Goal: Information Seeking & Learning: Learn about a topic

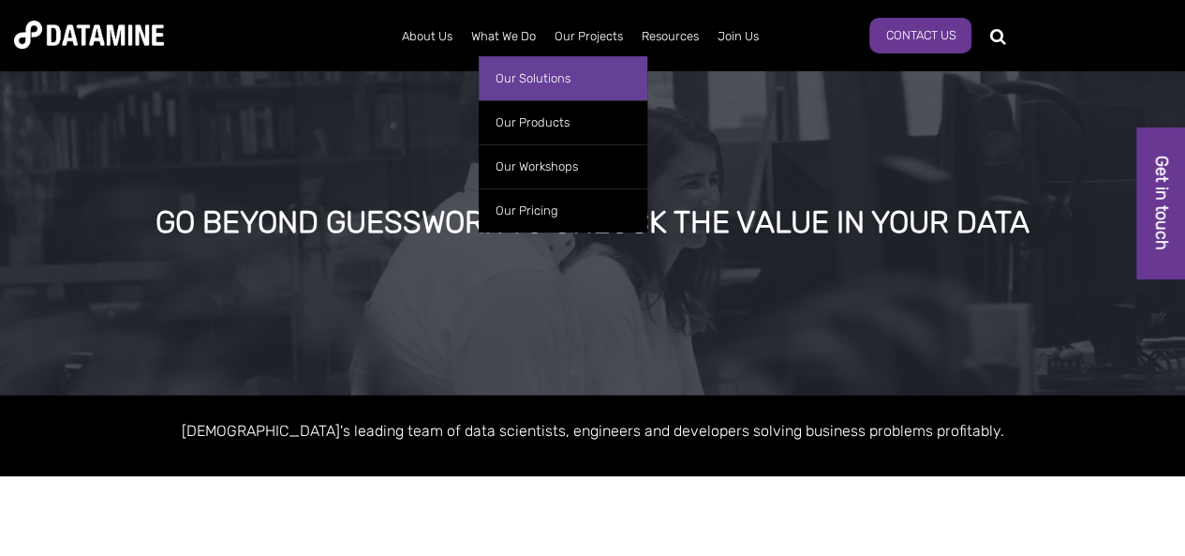
click at [508, 67] on link "Our Solutions" at bounding box center [563, 78] width 169 height 44
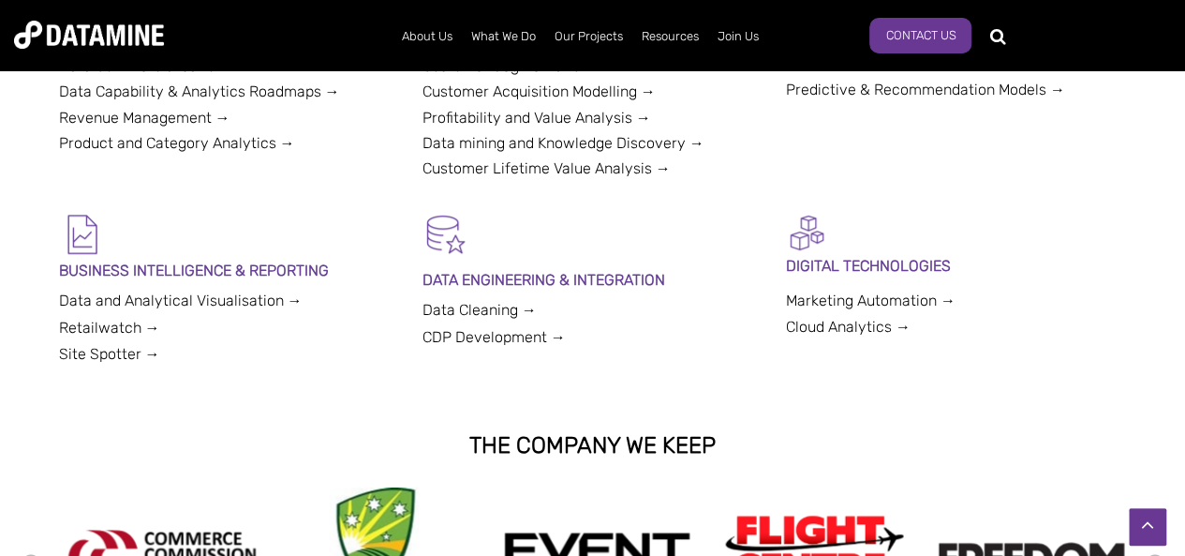
scroll to position [656, 0]
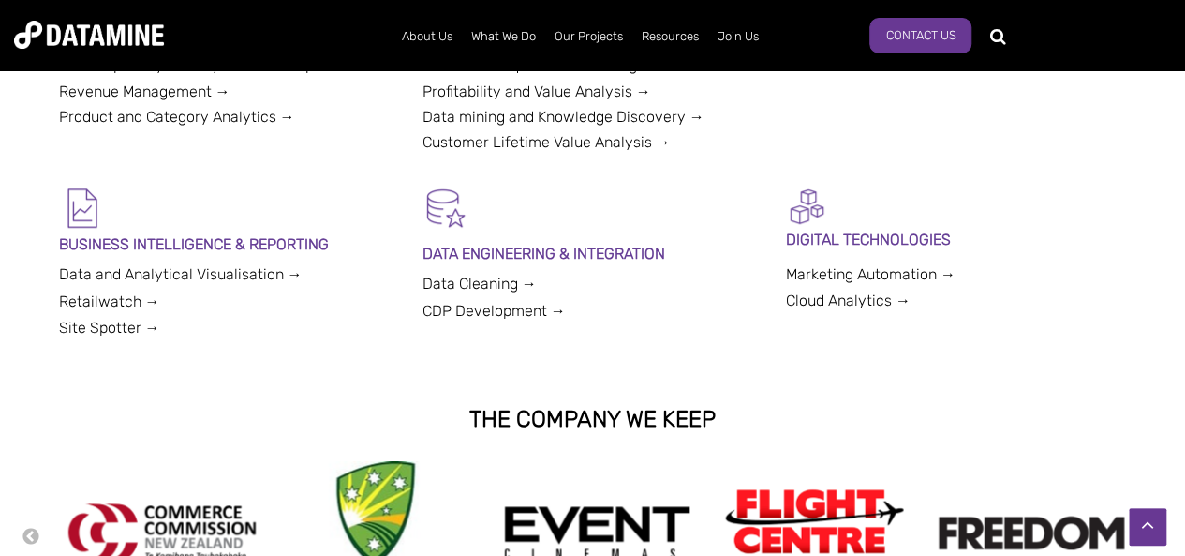
click at [819, 291] on link "Cloud Analytics →" at bounding box center [848, 300] width 125 height 18
click at [822, 303] on link "Cloud Analytics →" at bounding box center [848, 300] width 125 height 18
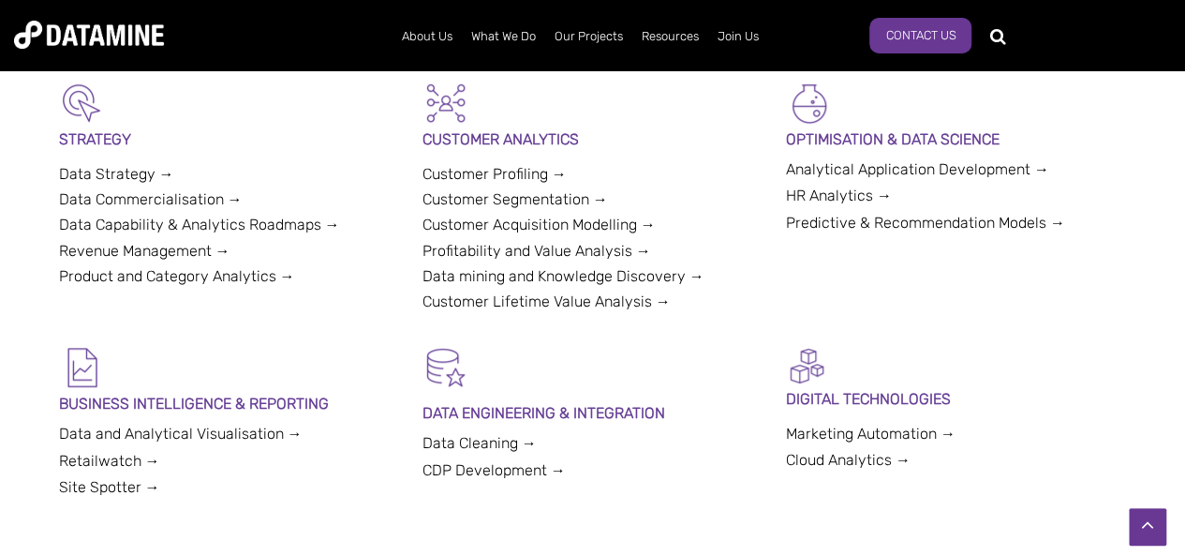
scroll to position [468, 0]
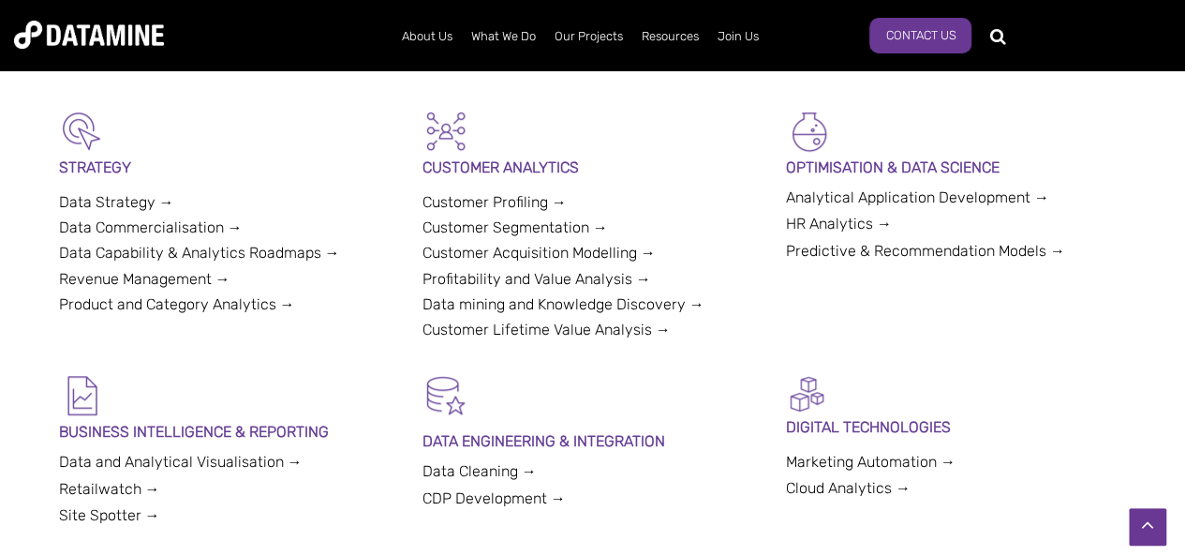
click at [119, 204] on link "Data Strategy →" at bounding box center [116, 202] width 115 height 18
click at [133, 467] on link "Data and Analytical Visualisation →" at bounding box center [181, 462] width 244 height 18
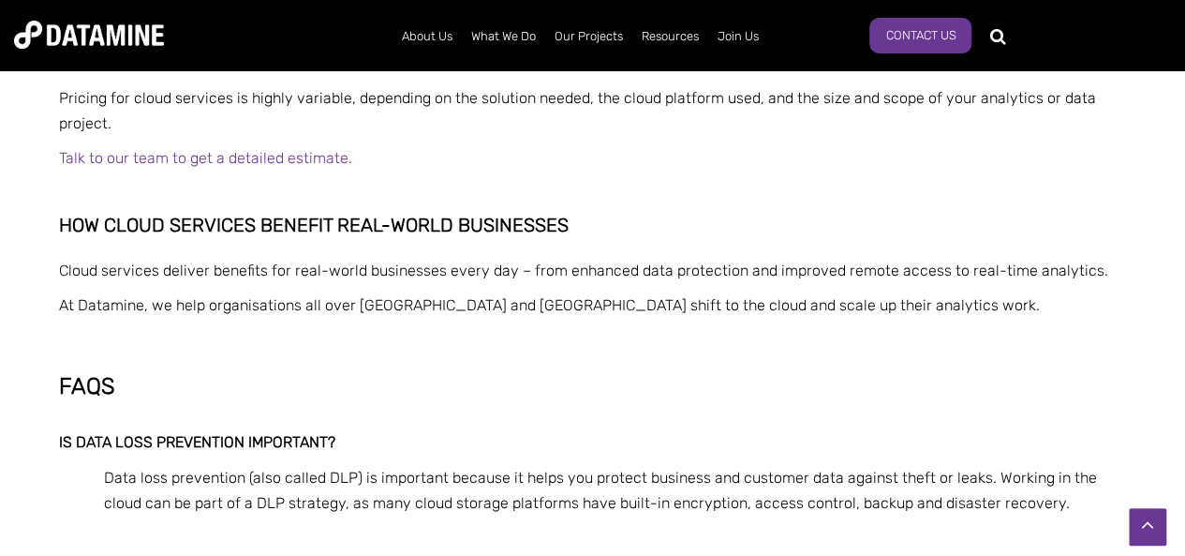
scroll to position [2623, 0]
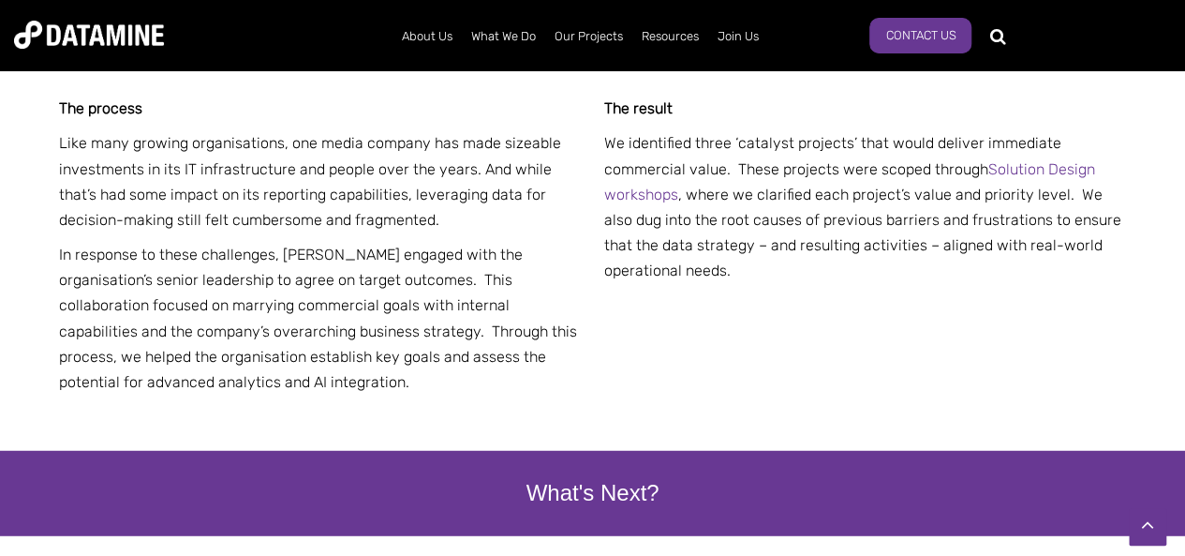
scroll to position [2342, 0]
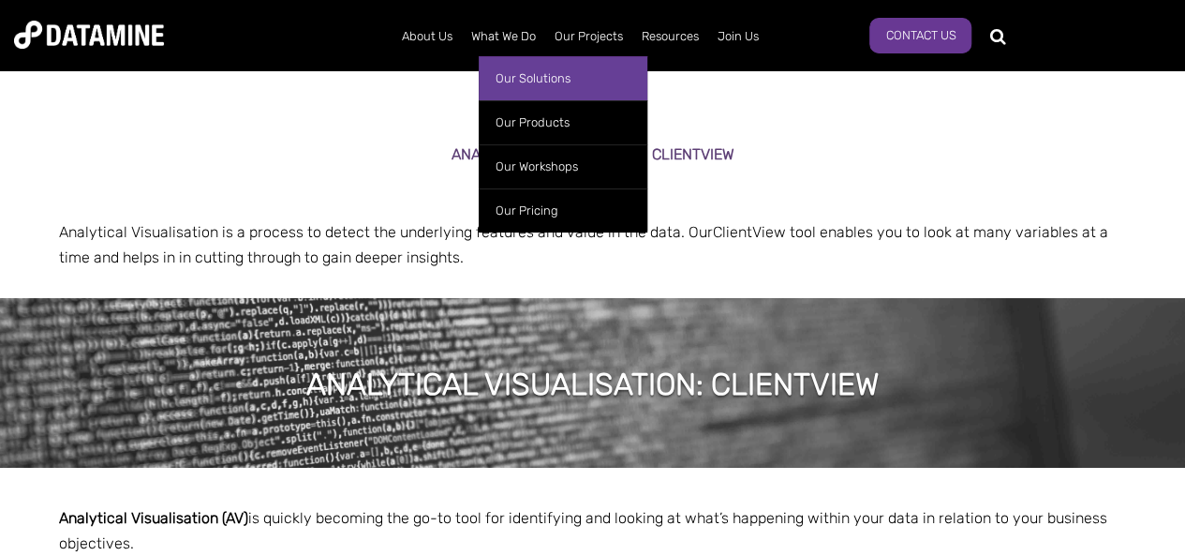
click at [514, 82] on link "Our Solutions" at bounding box center [563, 78] width 169 height 44
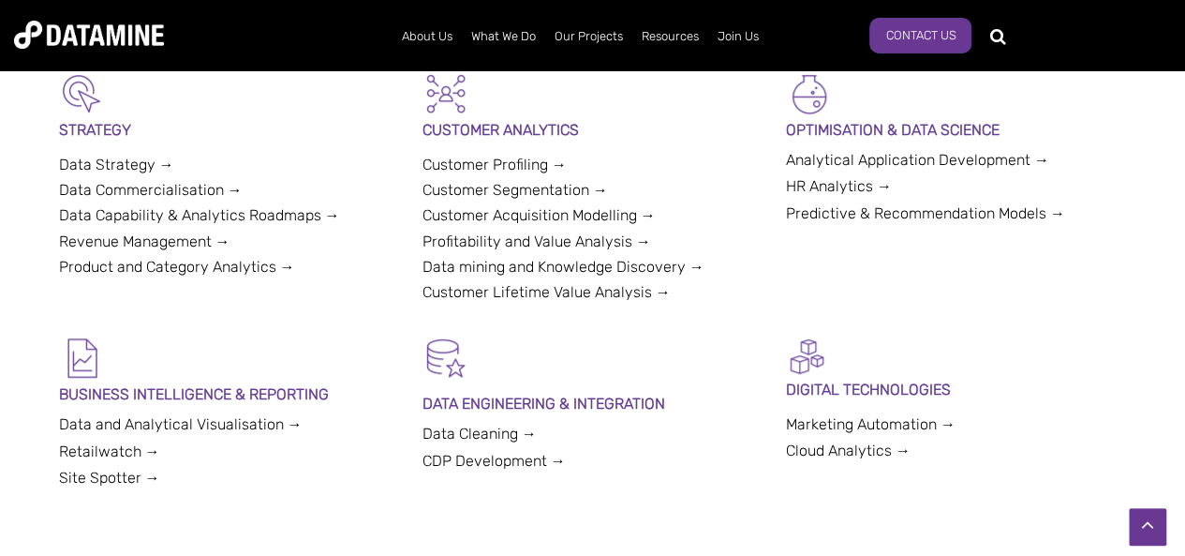
scroll to position [562, 0]
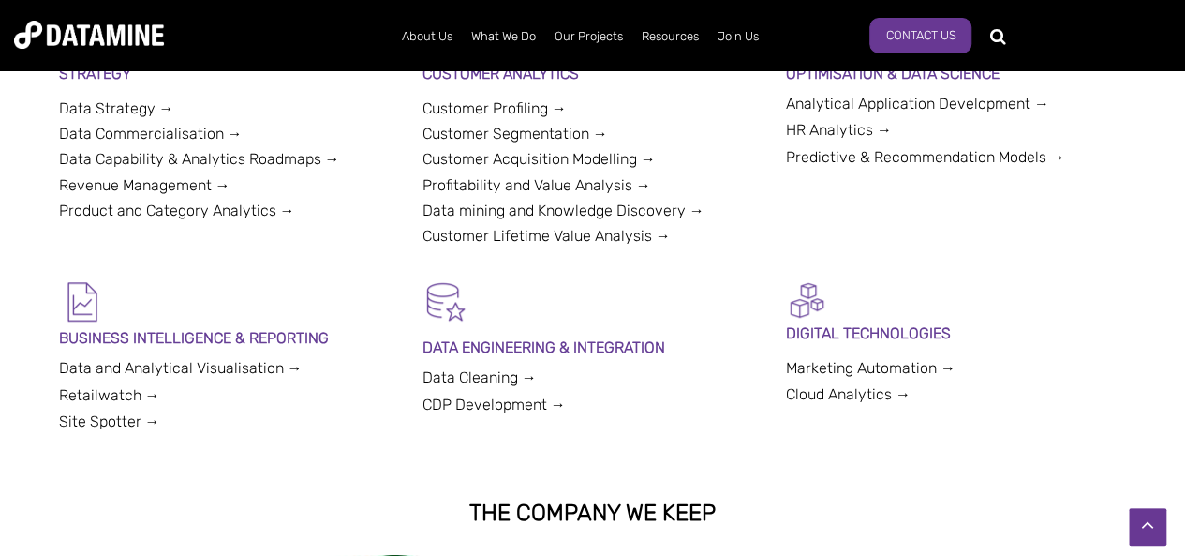
click at [849, 364] on link "Marketing Automation →" at bounding box center [871, 368] width 170 height 18
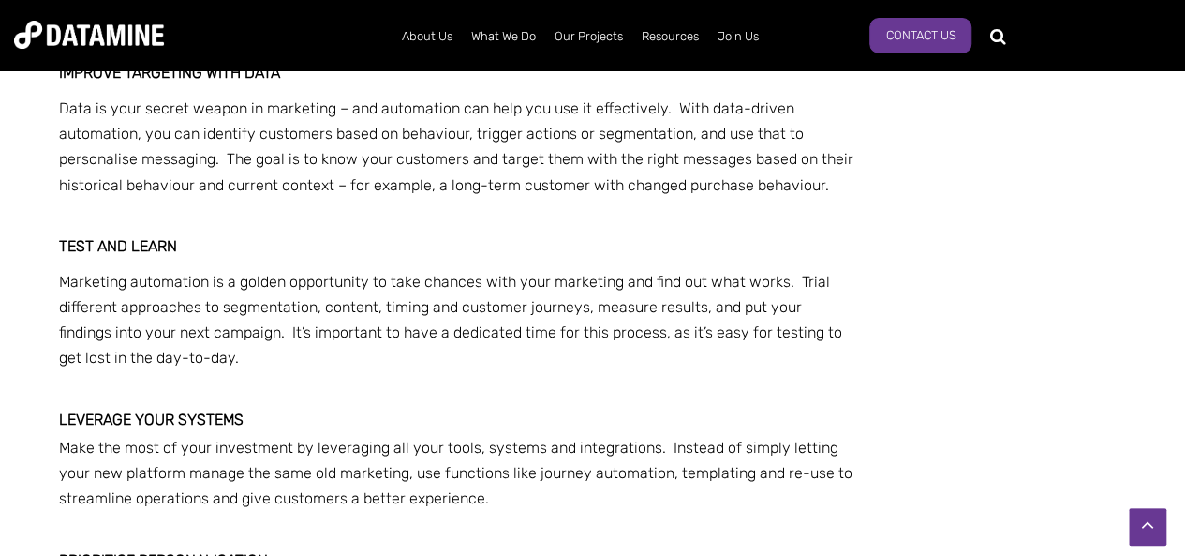
scroll to position [3841, 0]
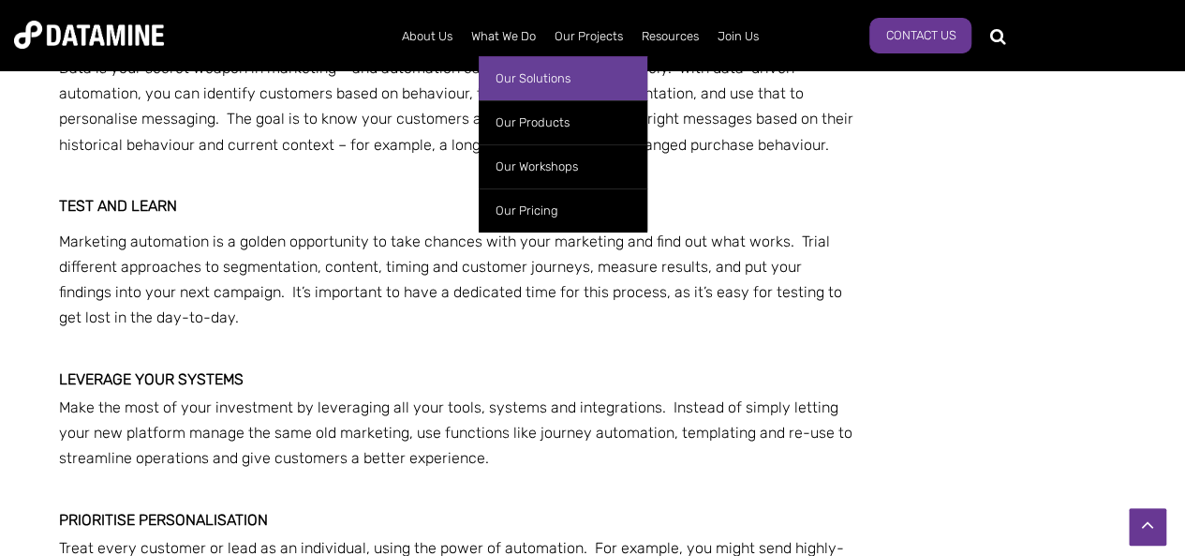
click at [515, 88] on link "Our Solutions" at bounding box center [563, 78] width 169 height 44
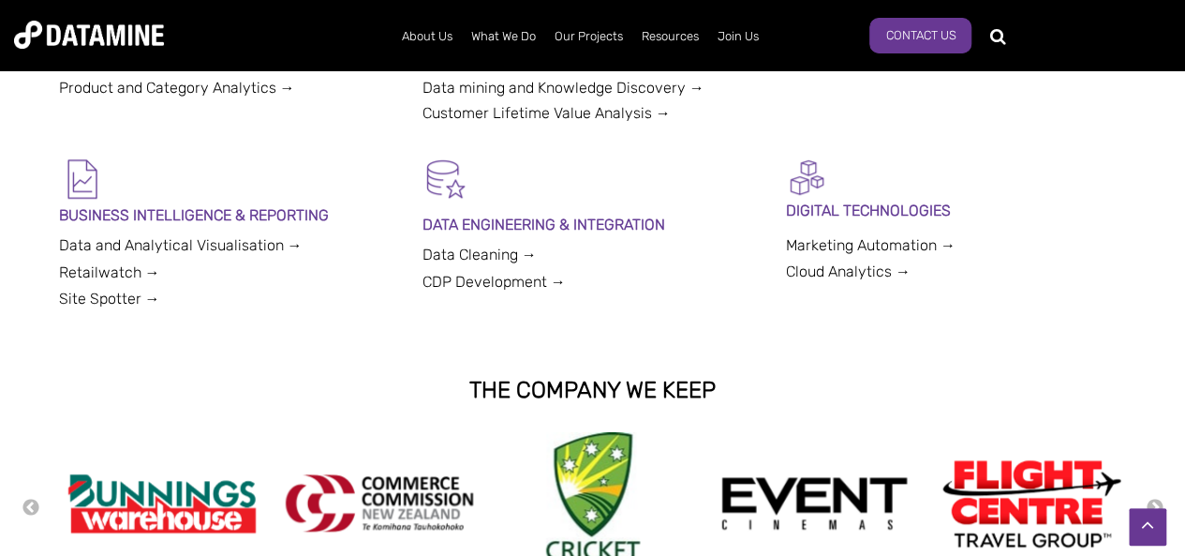
scroll to position [656, 0]
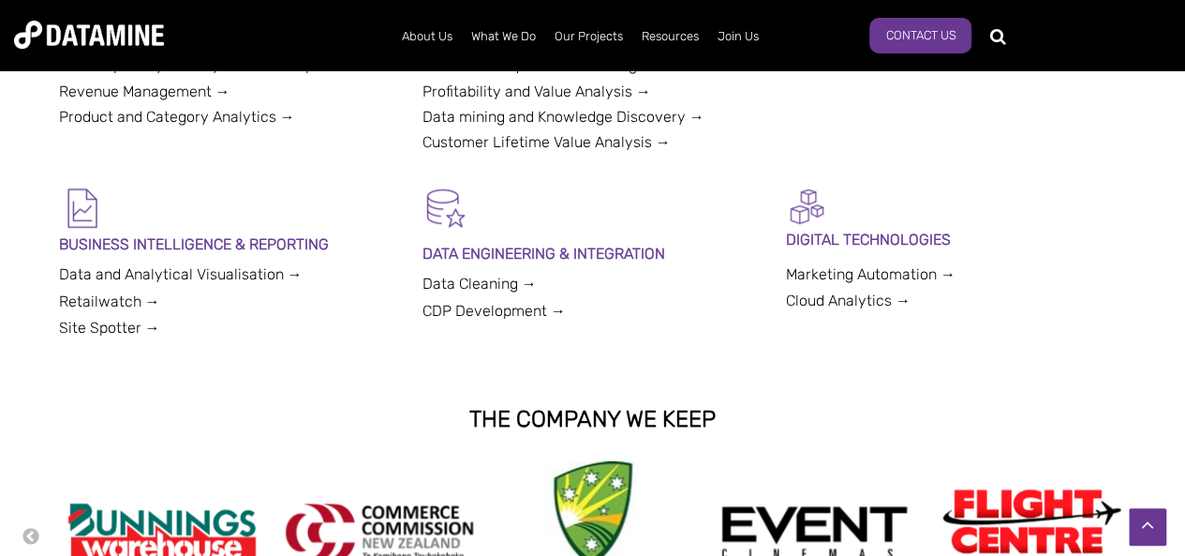
click at [864, 295] on link "Cloud Analytics →" at bounding box center [848, 300] width 125 height 18
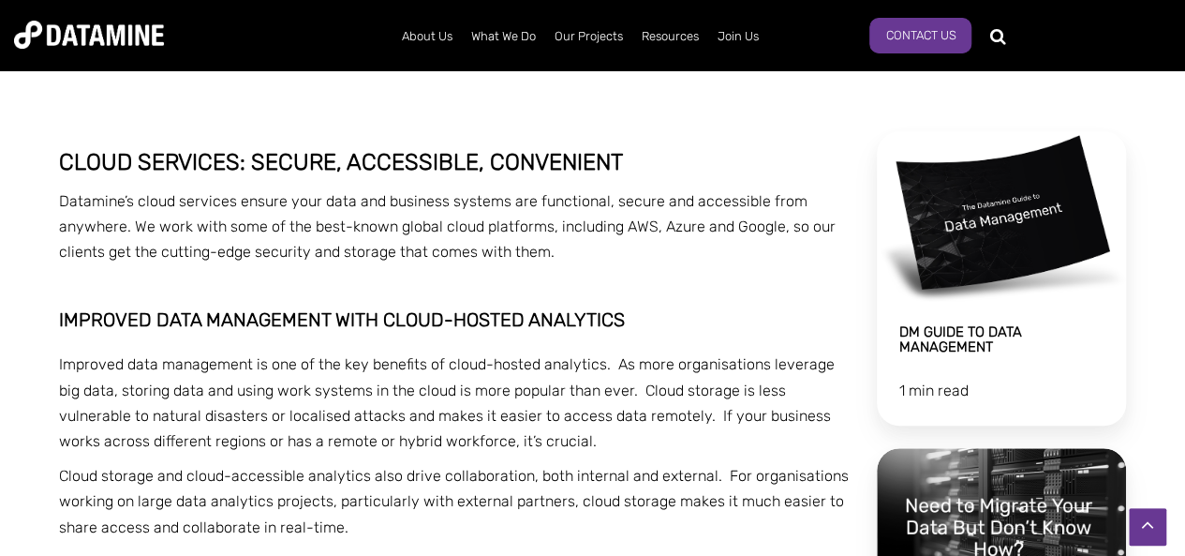
scroll to position [375, 0]
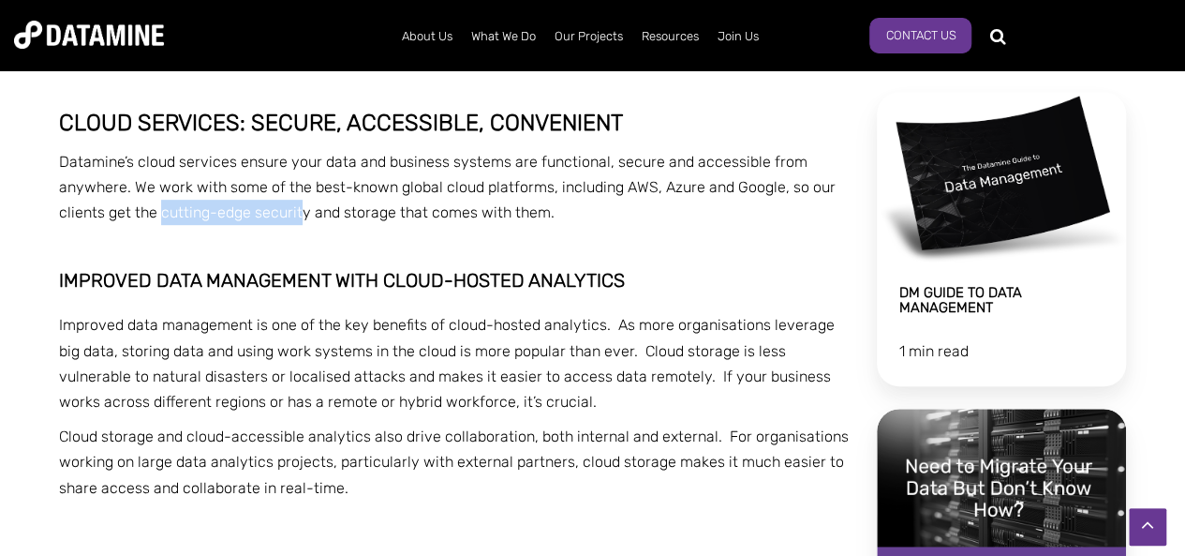
drag, startPoint x: 160, startPoint y: 215, endPoint x: 300, endPoint y: 214, distance: 139.6
click at [300, 214] on p "Datamine’s cloud services ensure your data and business systems are functional,…" at bounding box center [456, 187] width 795 height 77
copy p "cutting-edge securit"
click at [332, 245] on p at bounding box center [456, 247] width 795 height 25
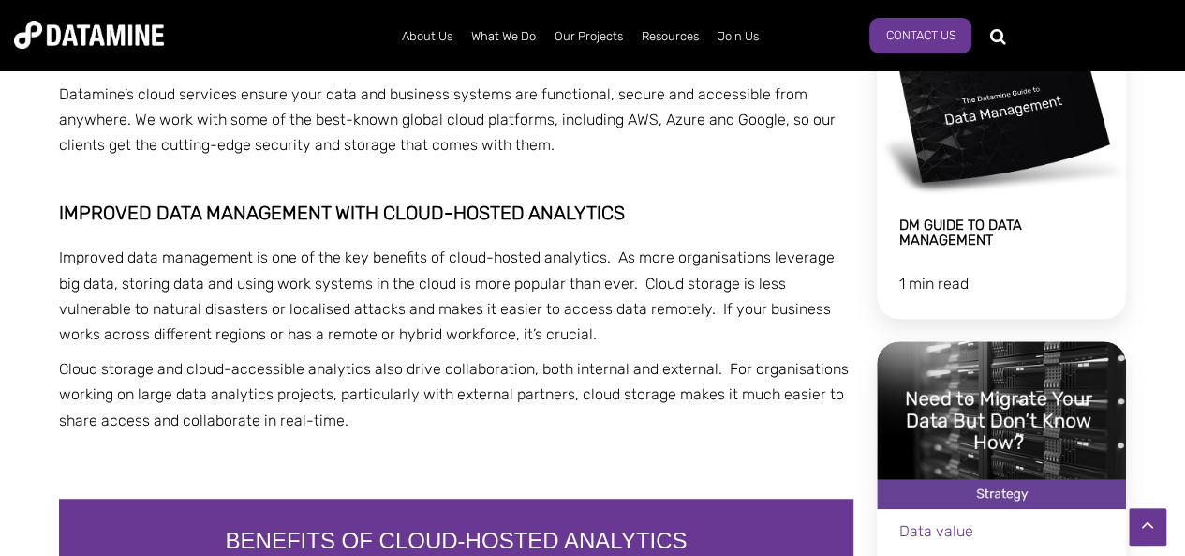
scroll to position [468, 0]
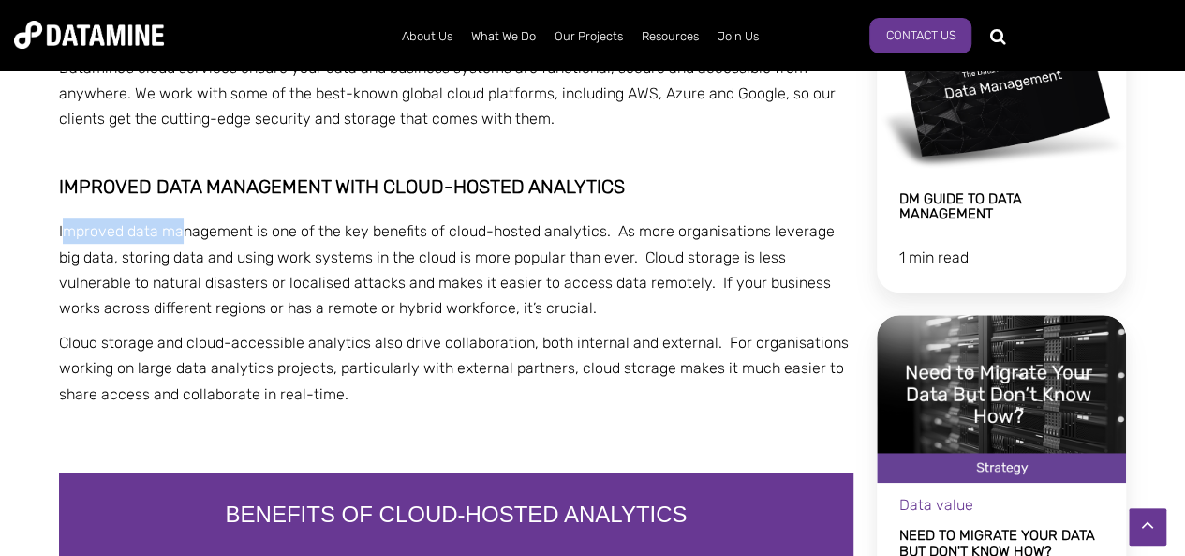
drag, startPoint x: 60, startPoint y: 231, endPoint x: 182, endPoint y: 231, distance: 121.8
click at [182, 231] on span "Improved data management is one of the key benefits of cloud-hosted analytics. …" at bounding box center [447, 269] width 776 height 95
drag, startPoint x: 164, startPoint y: 244, endPoint x: 141, endPoint y: 237, distance: 24.3
click at [163, 244] on p "Improved data management is one of the key benefits of cloud-hosted analytics. …" at bounding box center [456, 269] width 795 height 102
click at [123, 230] on span "Improved data management is one of the key benefits of cloud-hosted analytics. …" at bounding box center [447, 269] width 776 height 95
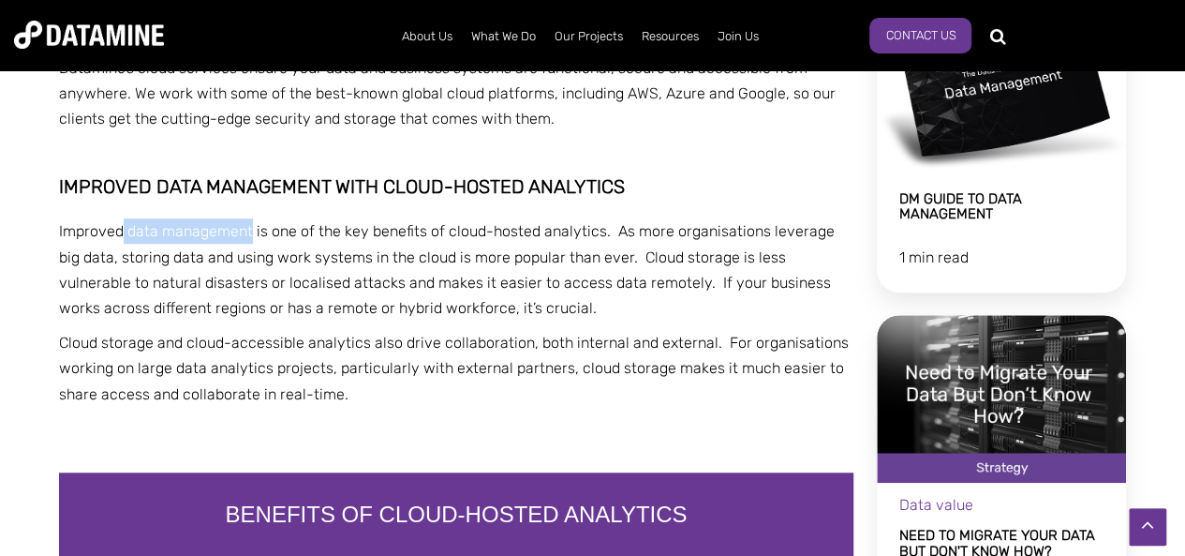
drag, startPoint x: 123, startPoint y: 230, endPoint x: 245, endPoint y: 227, distance: 122.8
click at [245, 227] on span "Improved data management is one of the key benefits of cloud-hosted analytics. …" at bounding box center [447, 269] width 776 height 95
